Goal: Navigation & Orientation: Go to known website

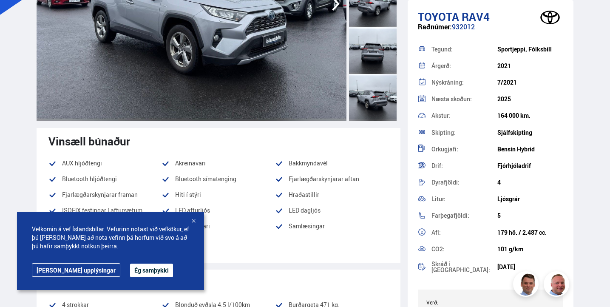
scroll to position [177, 0]
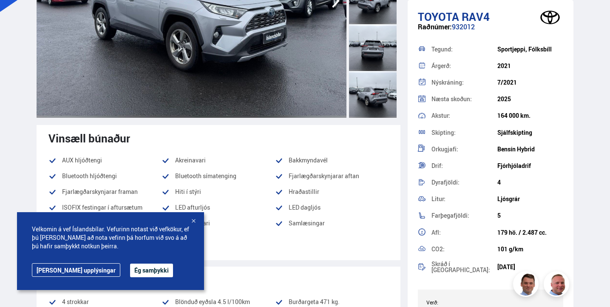
click at [130, 270] on button "Ég samþykki" at bounding box center [151, 271] width 43 height 14
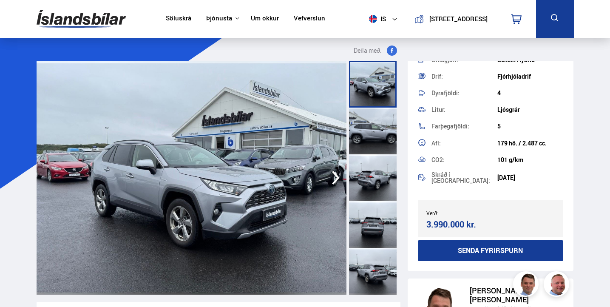
scroll to position [167, 0]
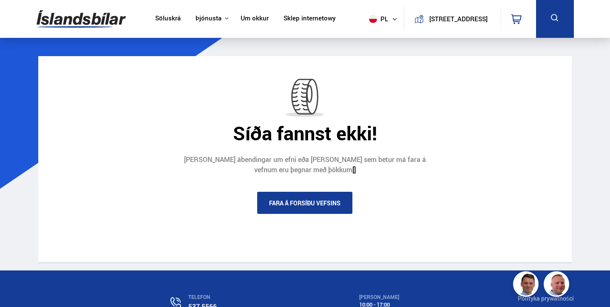
click at [293, 201] on link "Fara á forsíðu vefsins" at bounding box center [304, 203] width 95 height 22
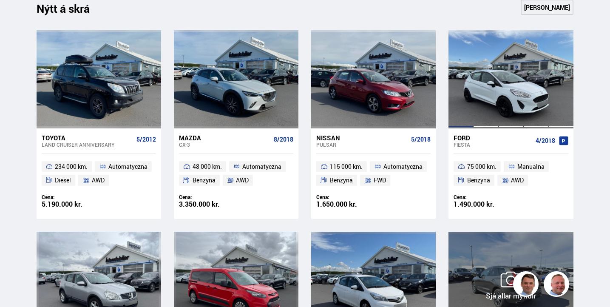
scroll to position [307, 0]
